Goal: Information Seeking & Learning: Learn about a topic

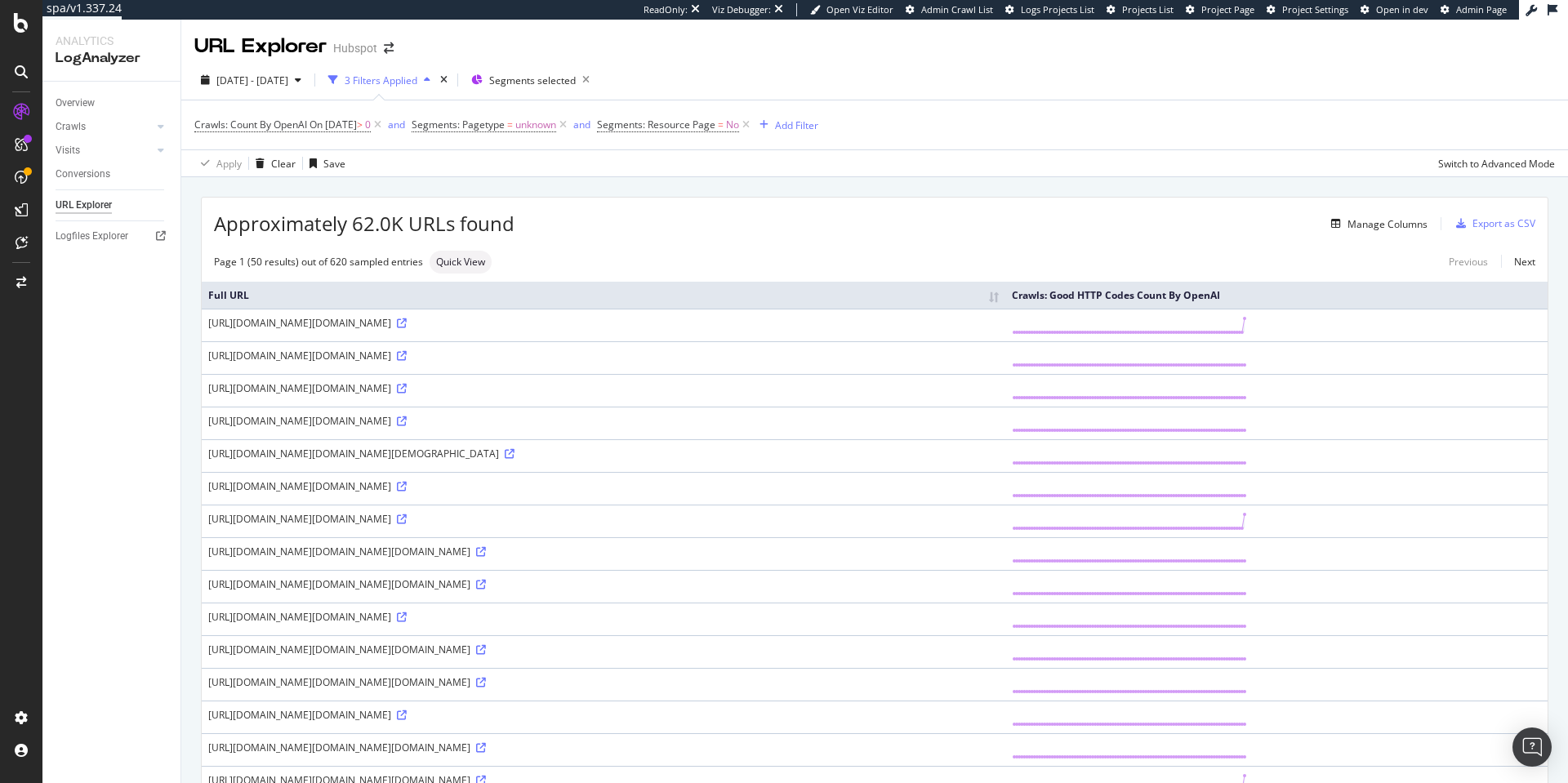
scroll to position [784, 0]
click at [289, 80] on span "[DATE] - [DATE]" at bounding box center [252, 80] width 72 height 14
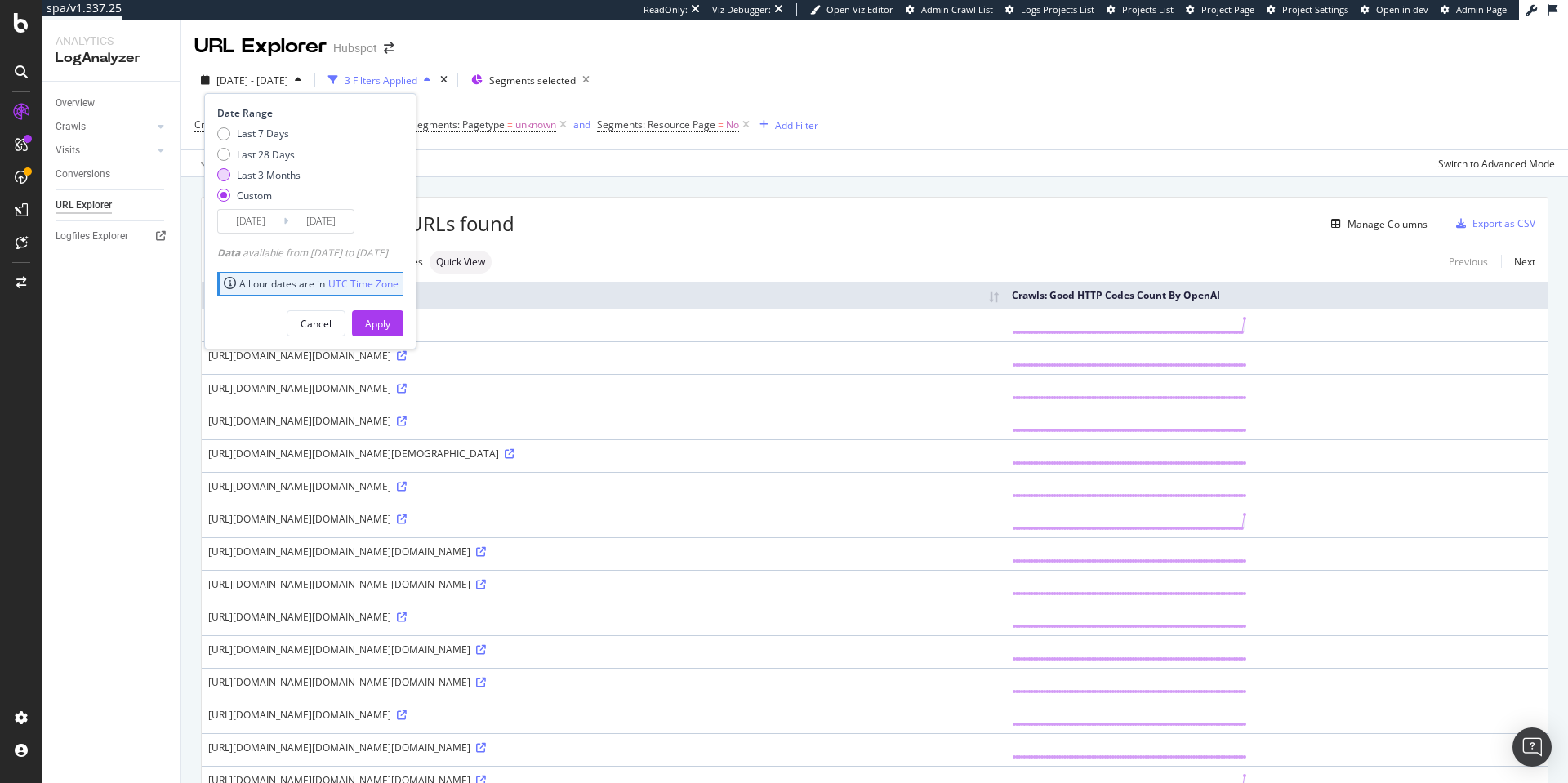
click at [259, 168] on div "Last 3 Months" at bounding box center [268, 175] width 64 height 14
type input "[DATE]"
click at [391, 325] on div "Apply" at bounding box center [377, 323] width 26 height 14
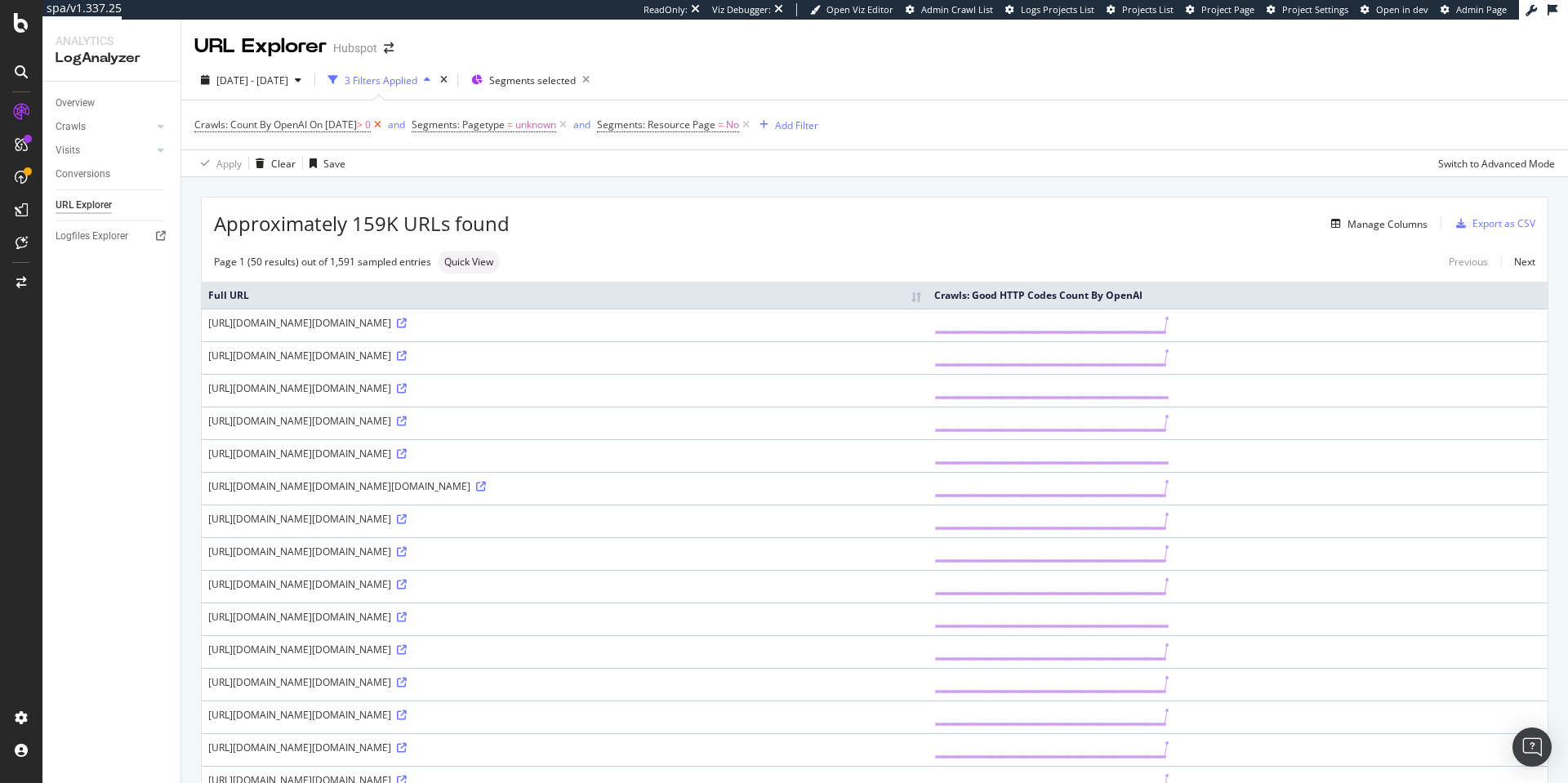
click at [385, 127] on icon at bounding box center [377, 125] width 14 height 17
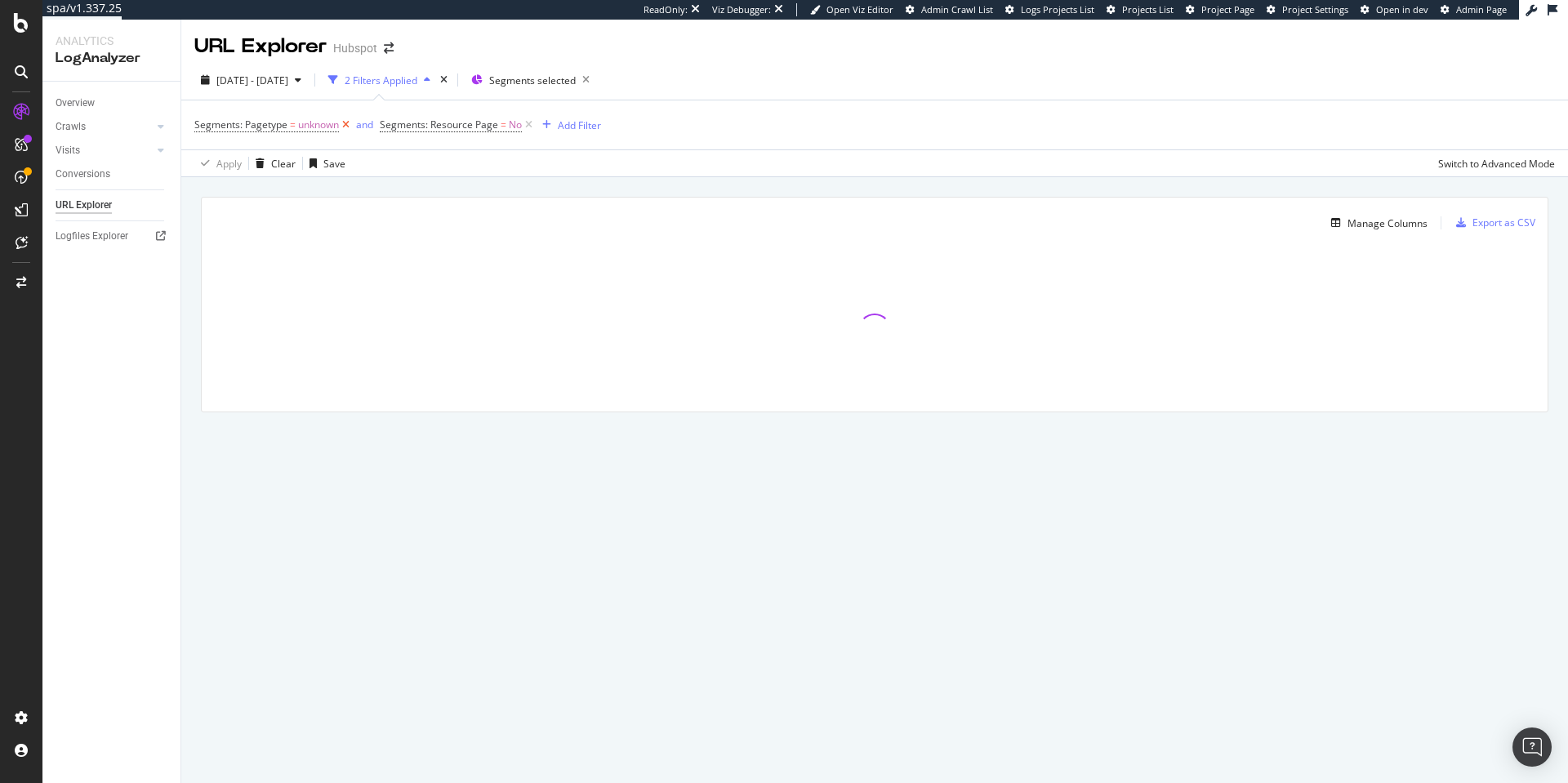
click at [344, 121] on icon at bounding box center [346, 125] width 14 height 17
click at [392, 130] on div "Add Filter" at bounding box center [394, 125] width 43 height 14
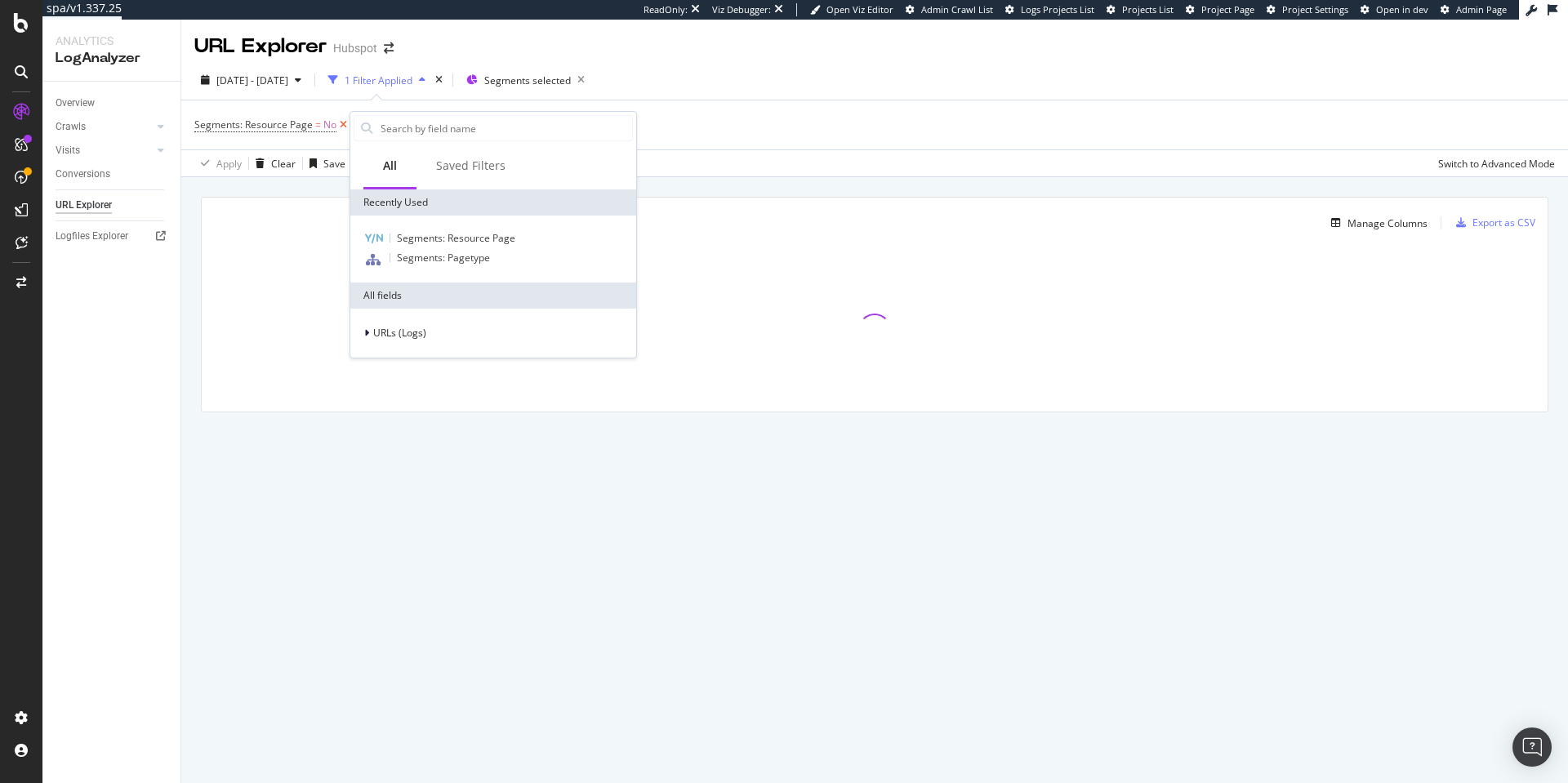
click at [340, 127] on icon at bounding box center [343, 125] width 14 height 17
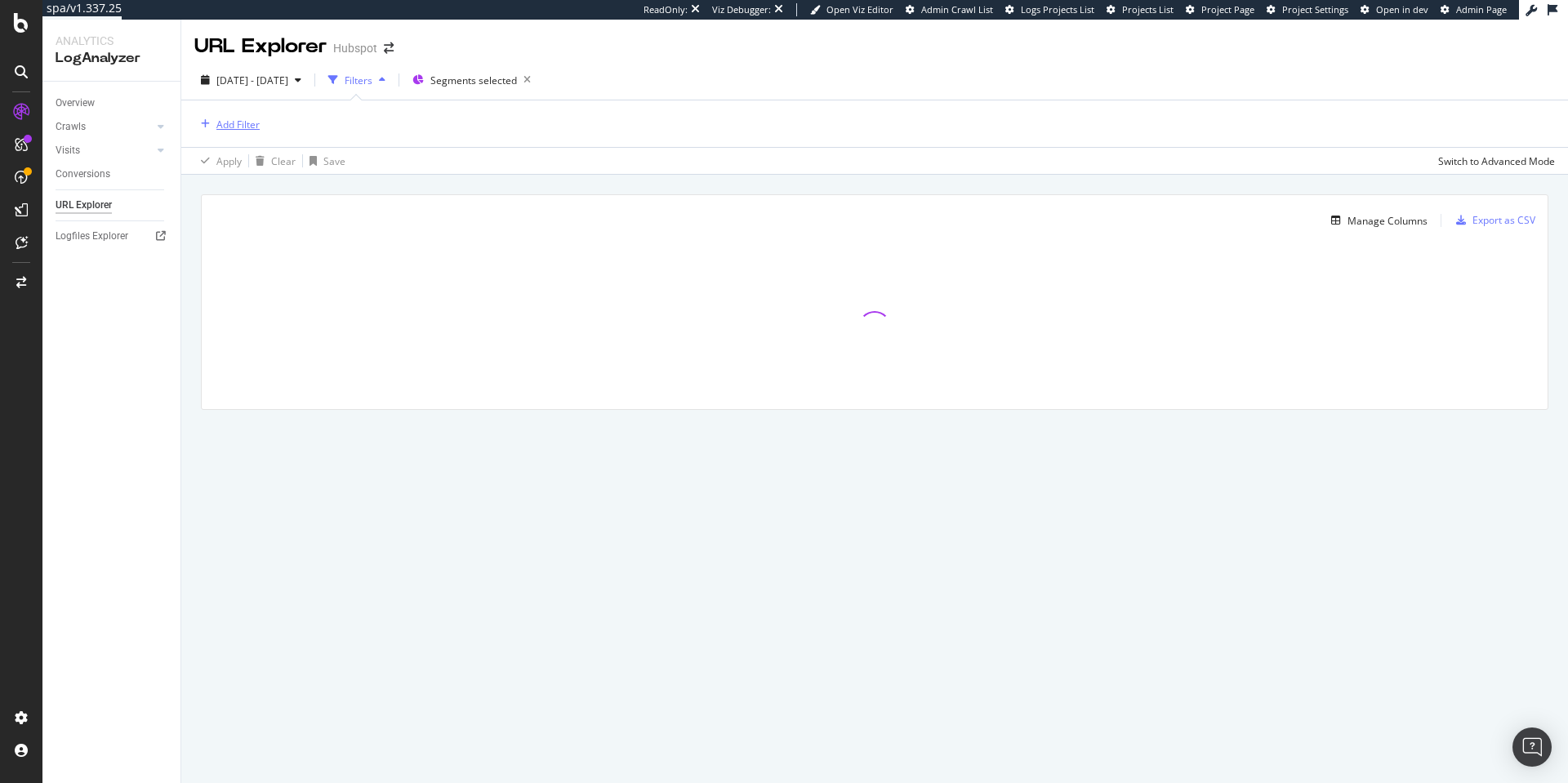
click at [251, 121] on div "Add Filter" at bounding box center [238, 124] width 43 height 14
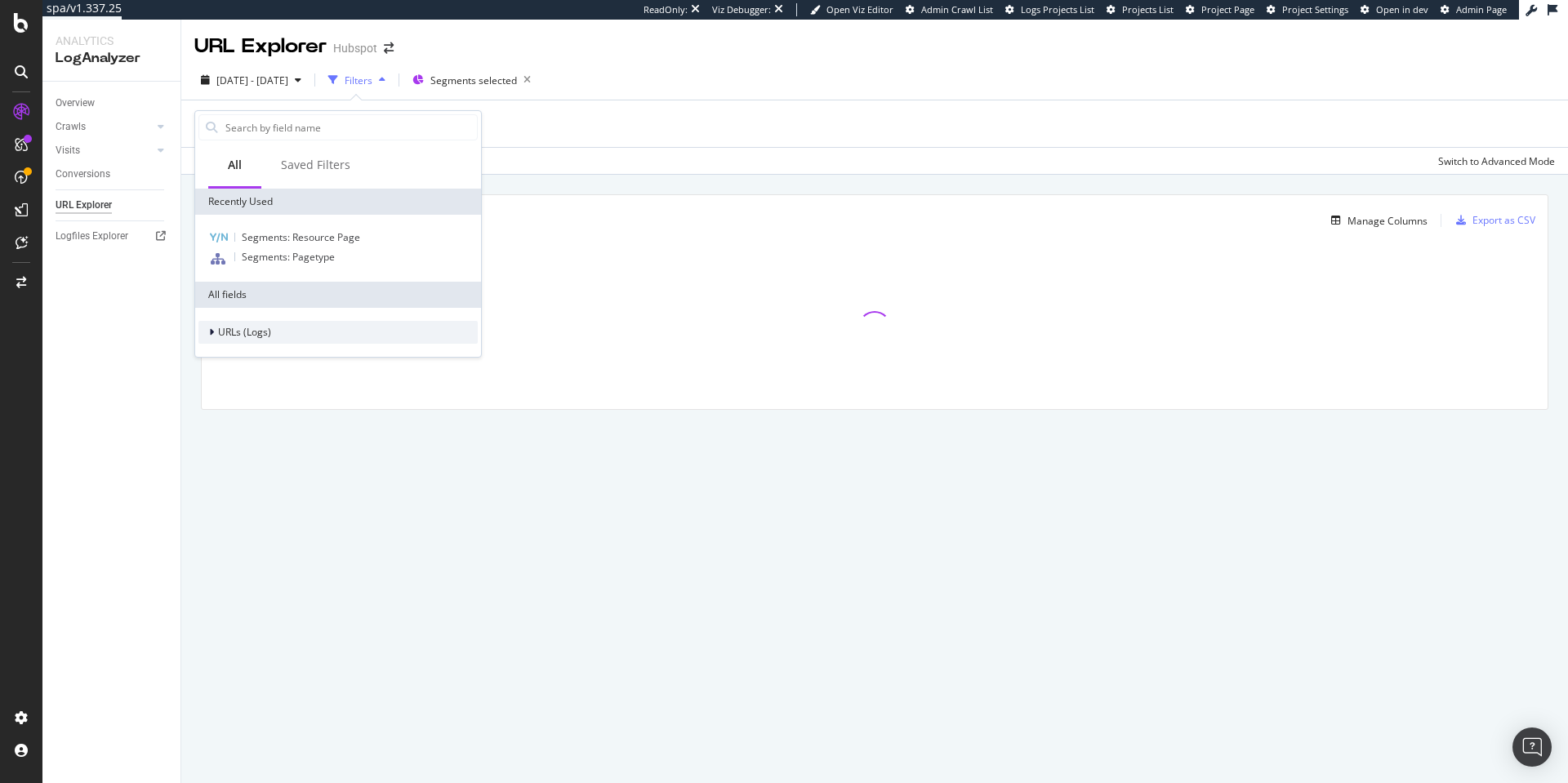
click at [241, 339] on span "URLs (Logs)" at bounding box center [245, 332] width 53 height 14
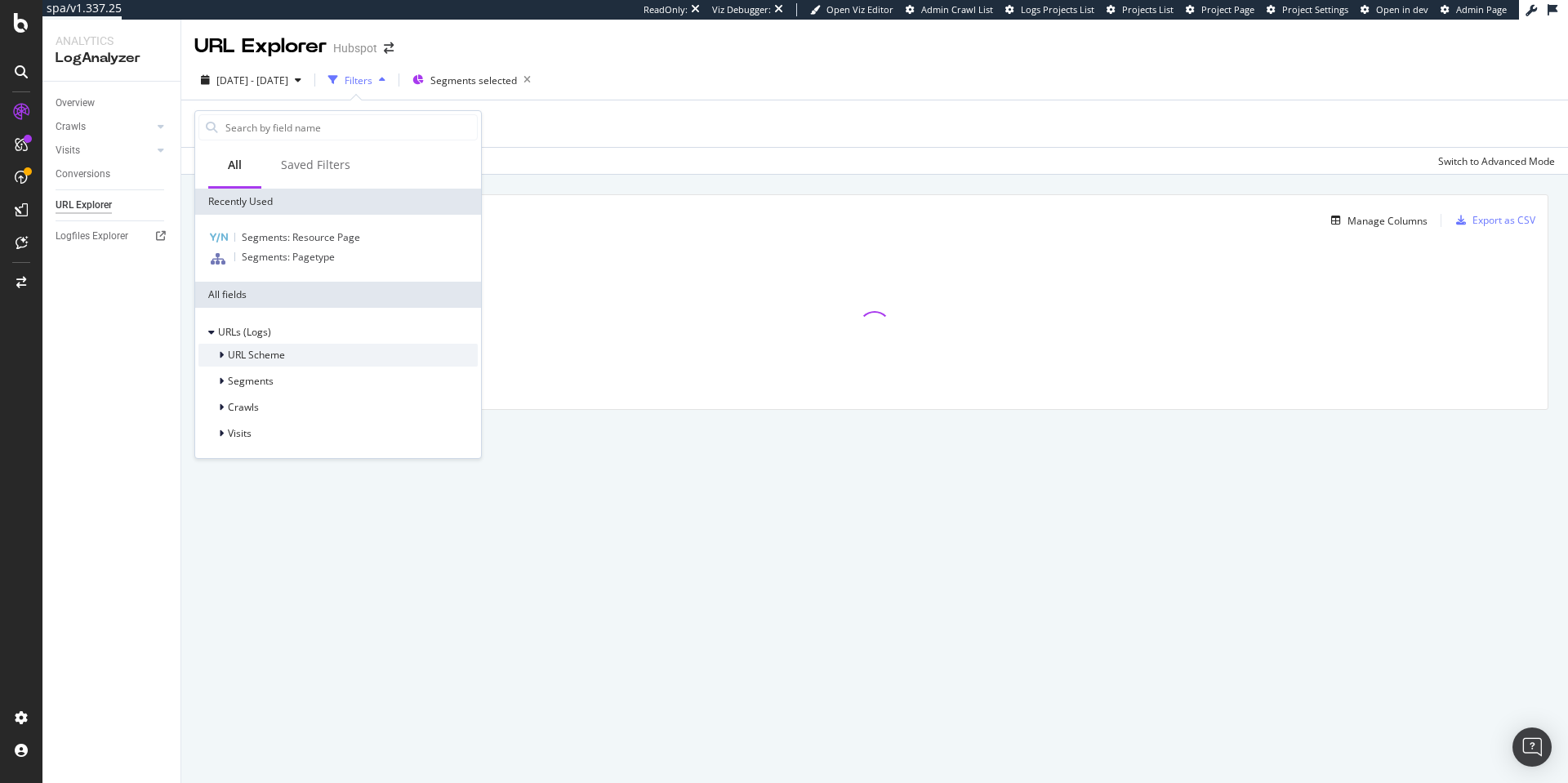
click at [256, 357] on span "URL Scheme" at bounding box center [256, 354] width 57 height 14
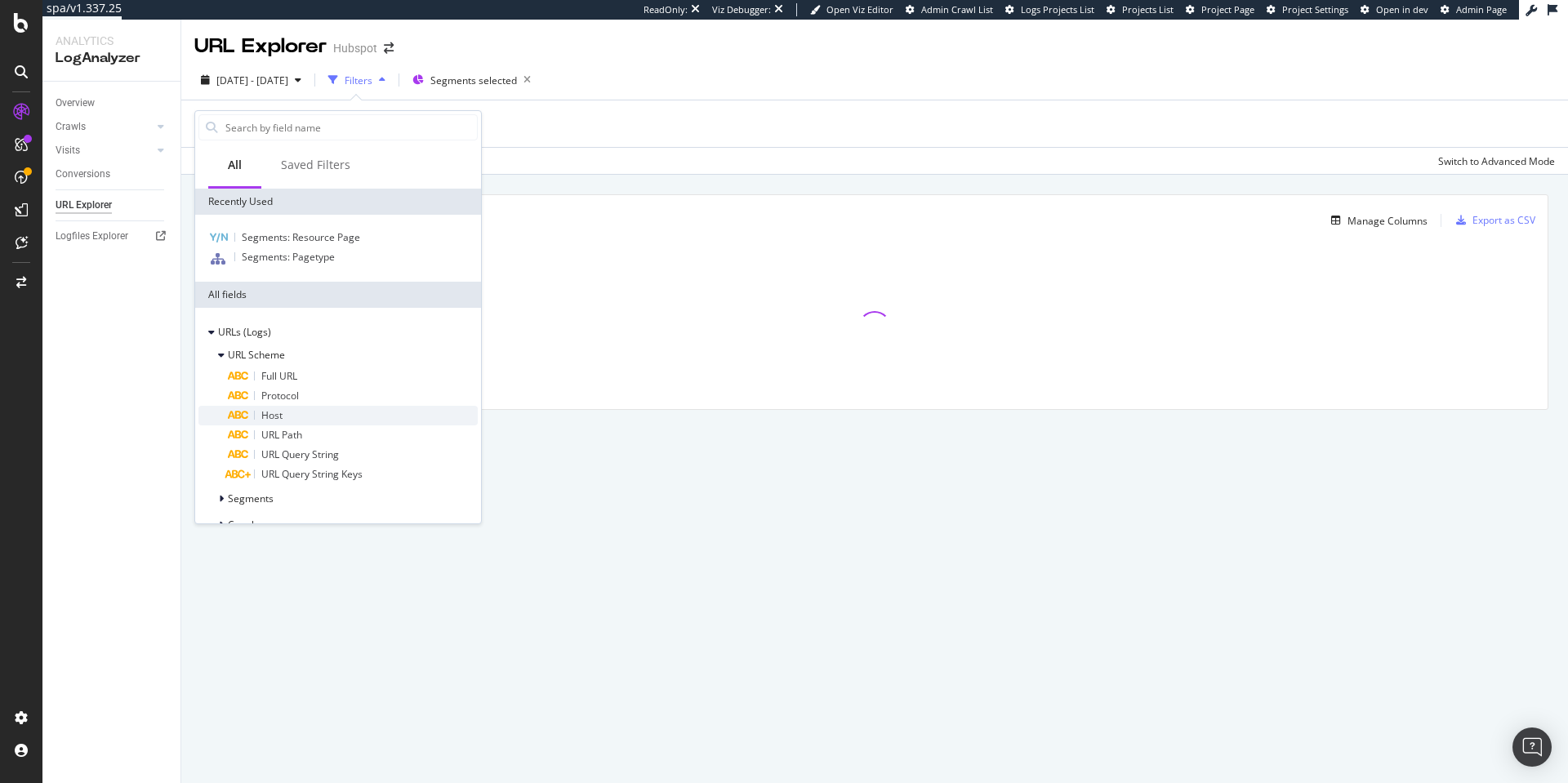
click at [281, 421] on span "Host" at bounding box center [272, 415] width 22 height 14
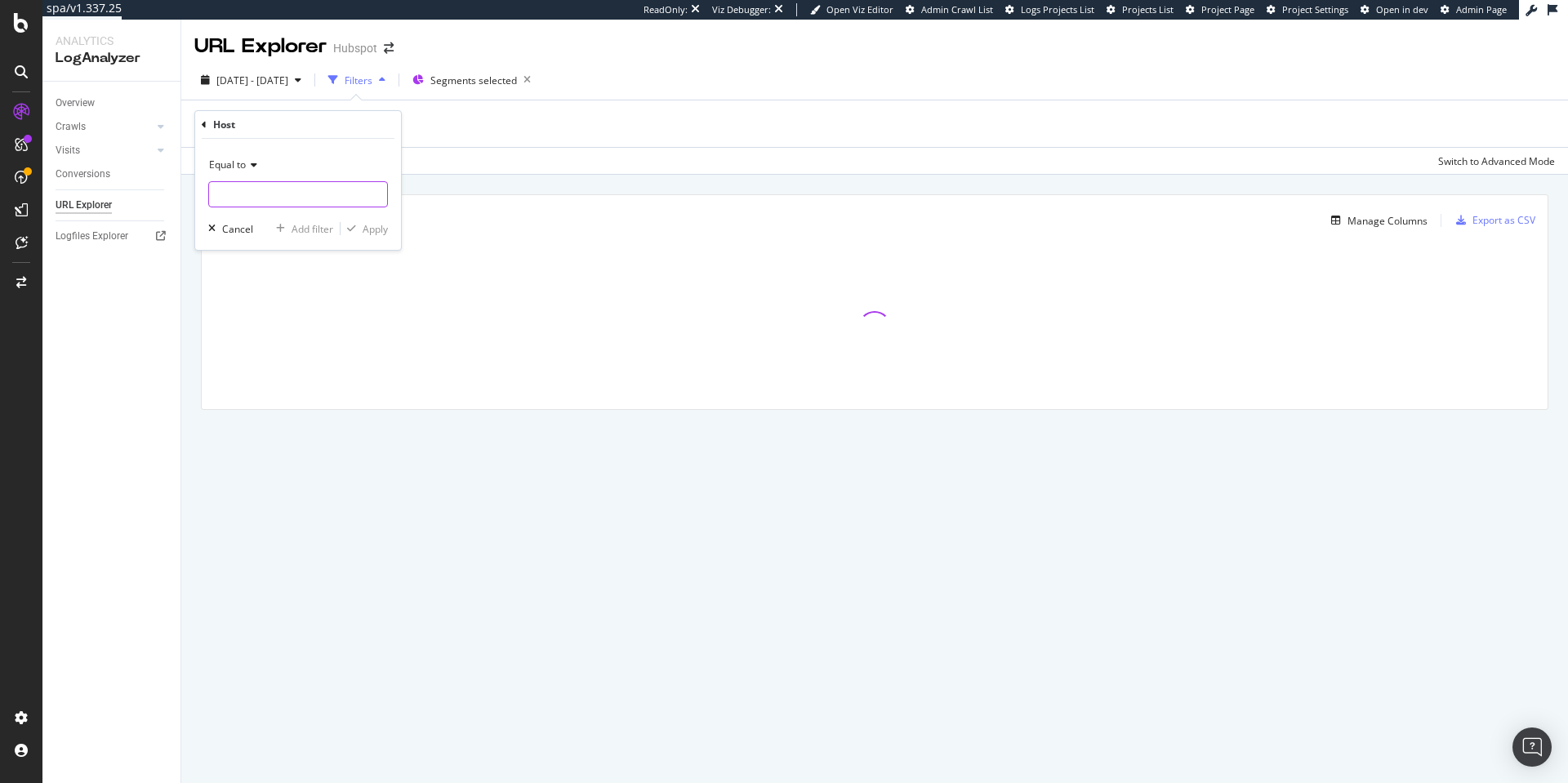
click at [252, 190] on input "text" at bounding box center [298, 195] width 178 height 27
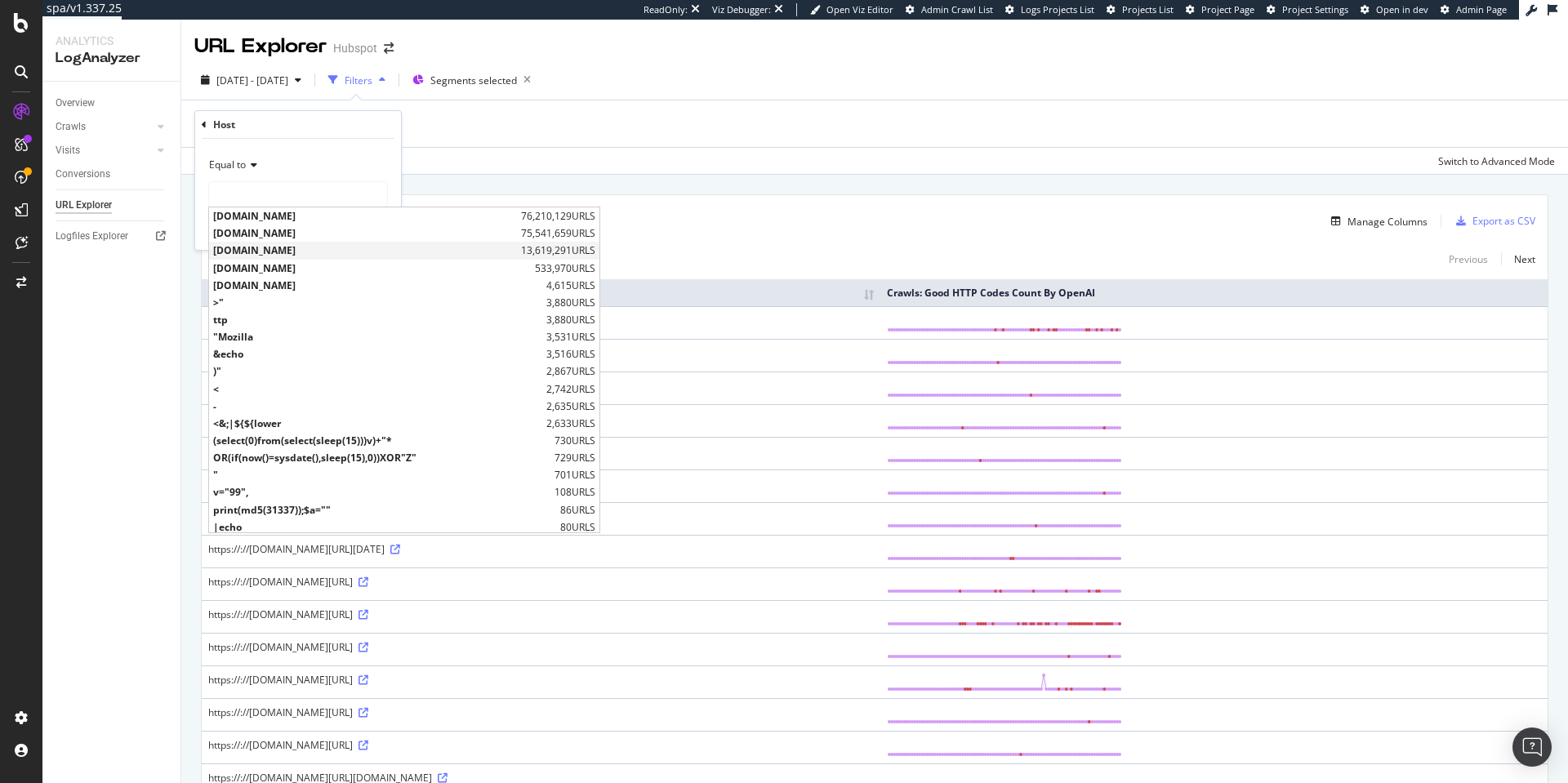
click at [288, 255] on span "[DOMAIN_NAME]" at bounding box center [365, 250] width 304 height 14
type input "[DOMAIN_NAME]"
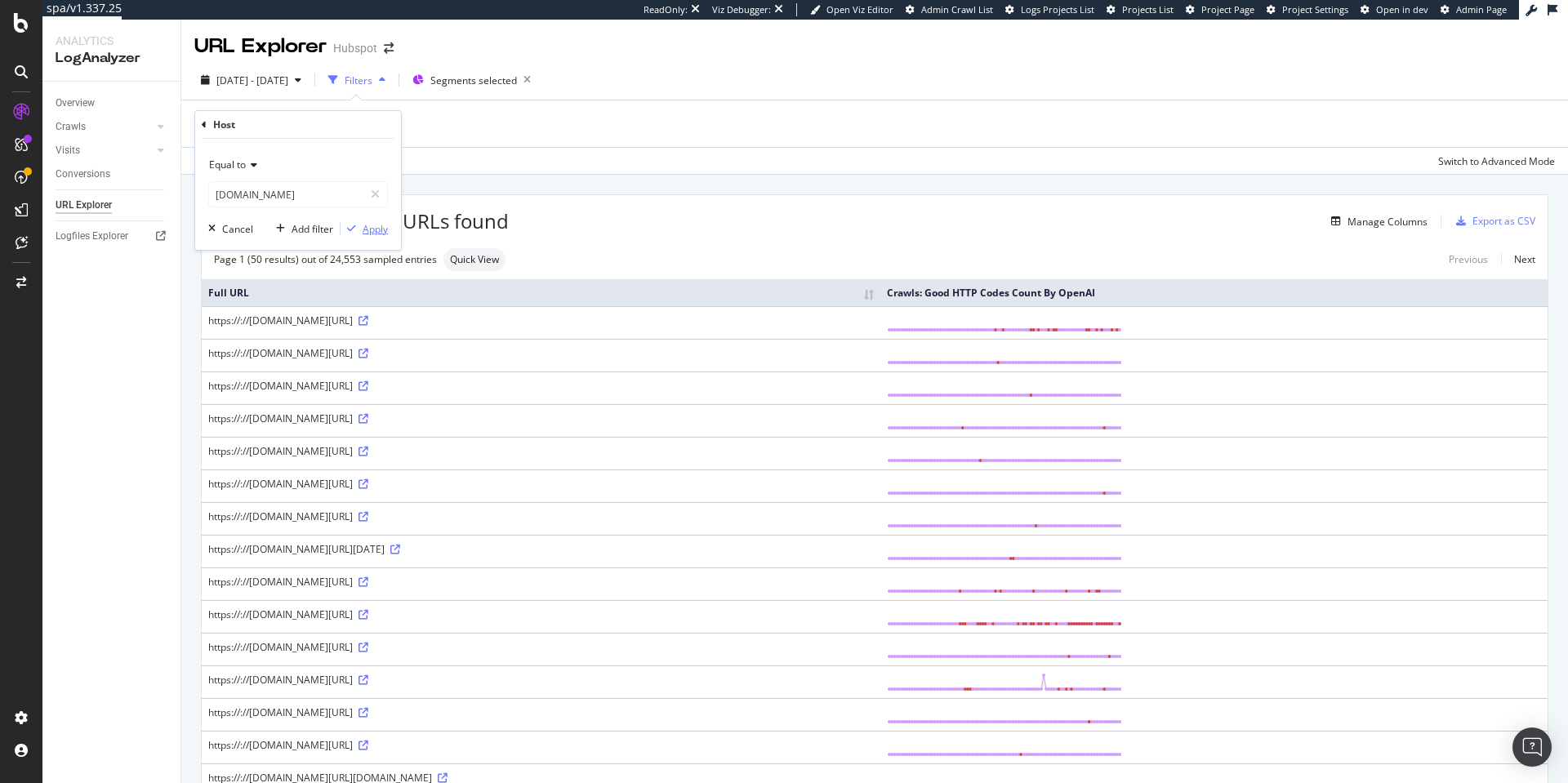
click at [363, 229] on div "Apply" at bounding box center [375, 229] width 26 height 14
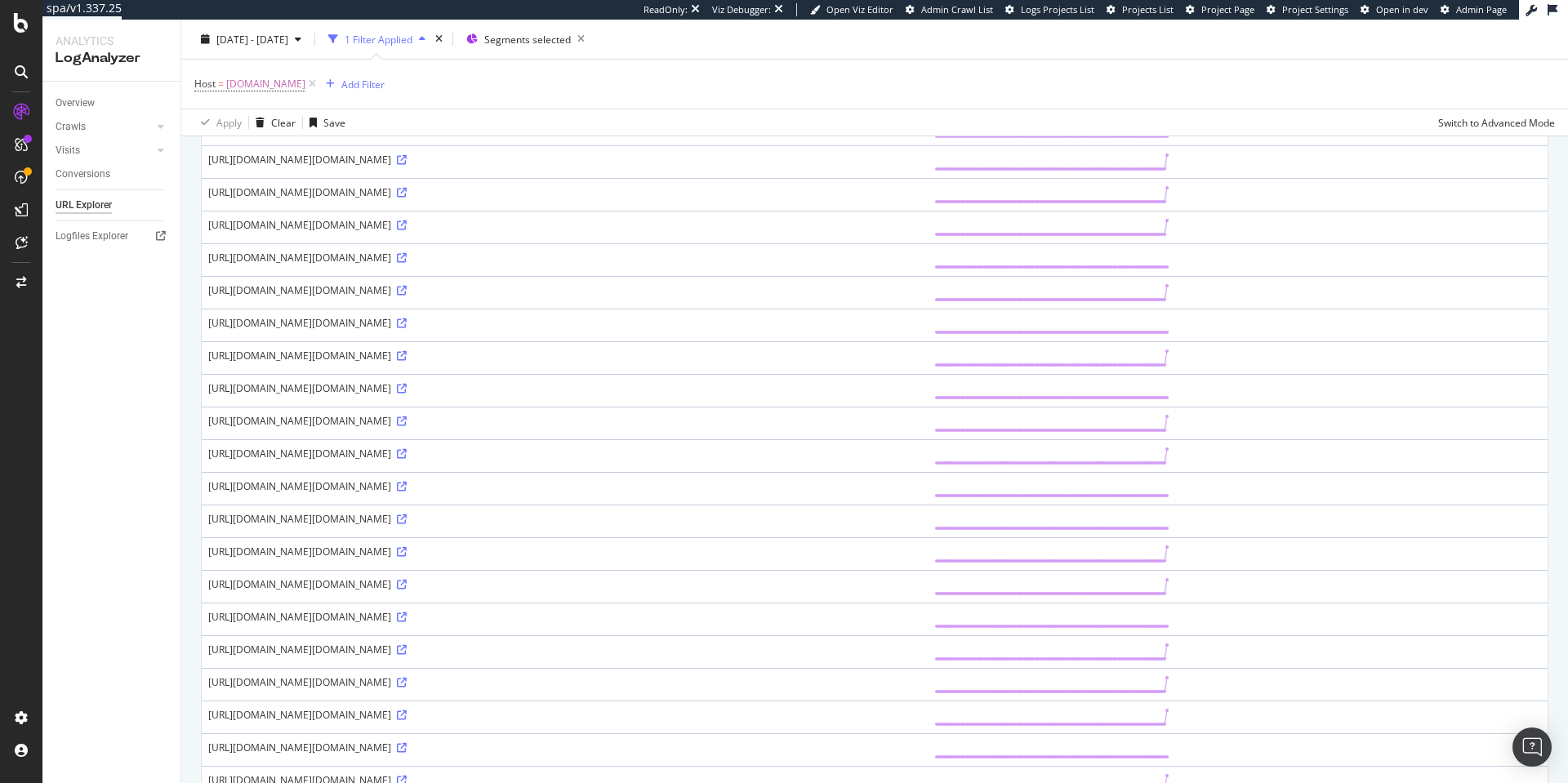
scroll to position [1312, 0]
